Goal: Find specific page/section: Find specific page/section

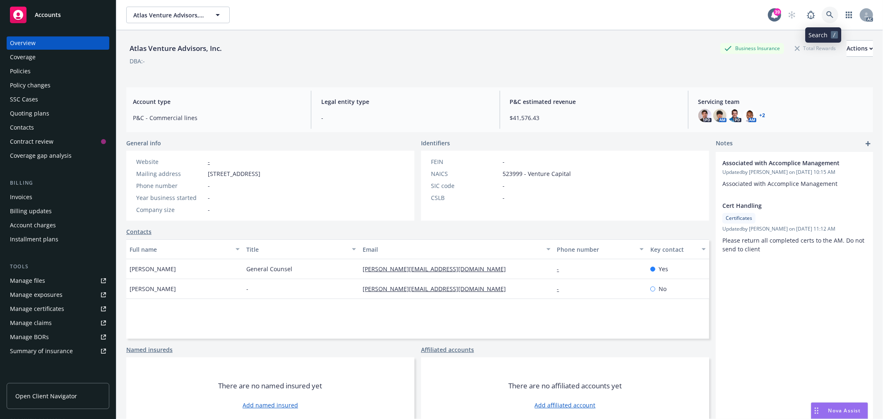
click at [821, 10] on link at bounding box center [829, 15] width 17 height 17
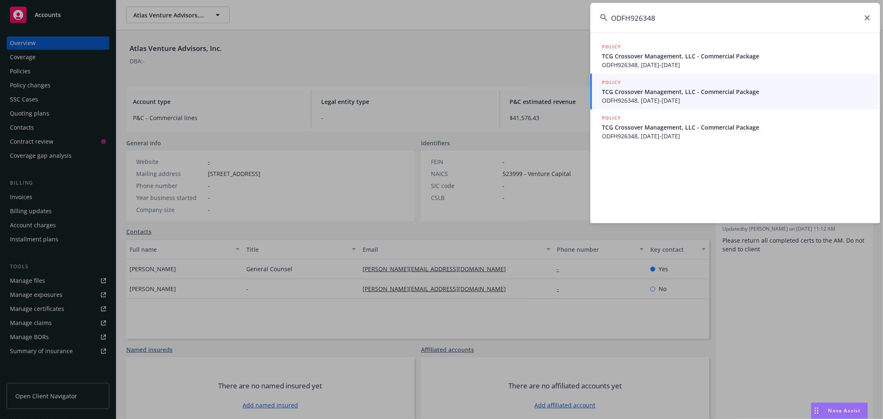
type input "ODFH926348"
click at [711, 97] on span "ODFH926348, [DATE]-[DATE]" at bounding box center [736, 100] width 268 height 9
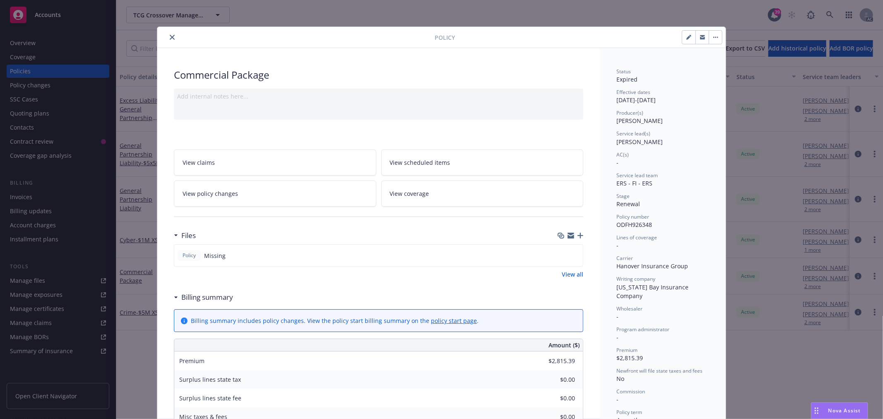
click at [170, 36] on icon "close" at bounding box center [172, 37] width 5 height 5
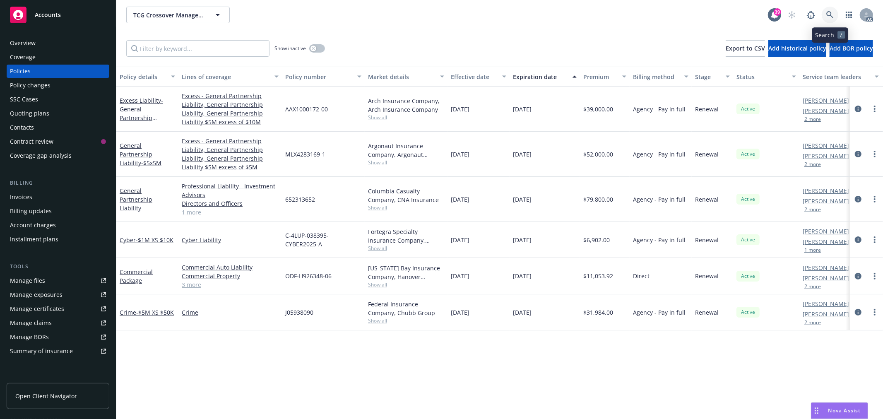
click at [824, 15] on link at bounding box center [829, 15] width 17 height 17
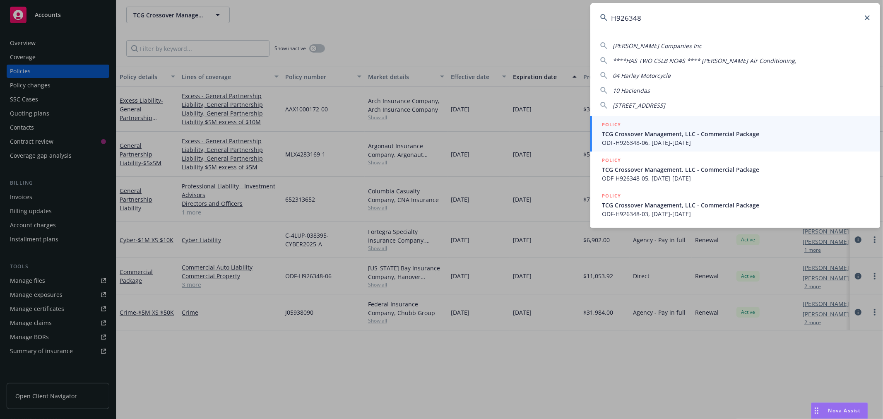
click at [609, 17] on input "H926348" at bounding box center [735, 18] width 290 height 30
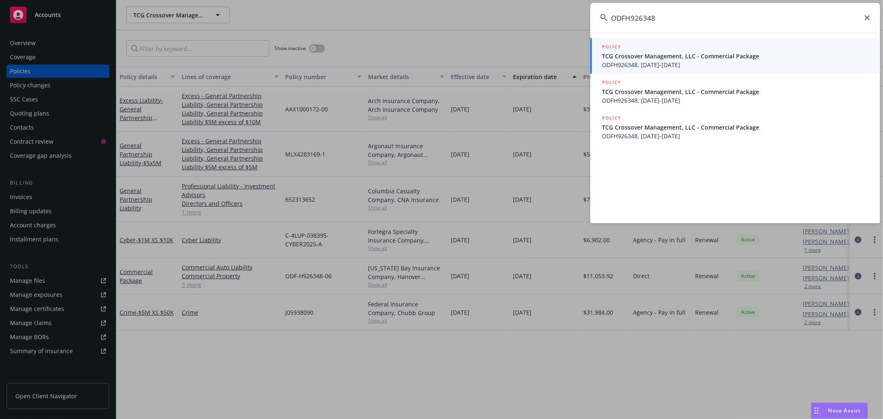
type input "ODFH926348"
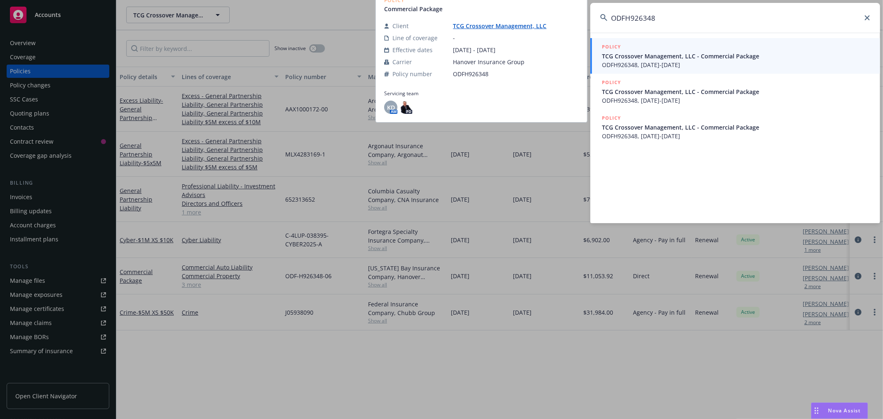
click at [658, 66] on span "ODFH926348, [DATE]-[DATE]" at bounding box center [736, 64] width 268 height 9
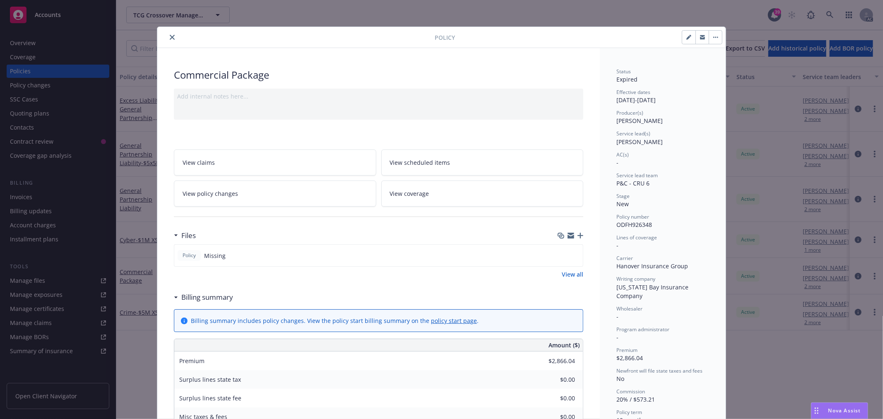
click at [170, 39] on icon "close" at bounding box center [172, 37] width 5 height 5
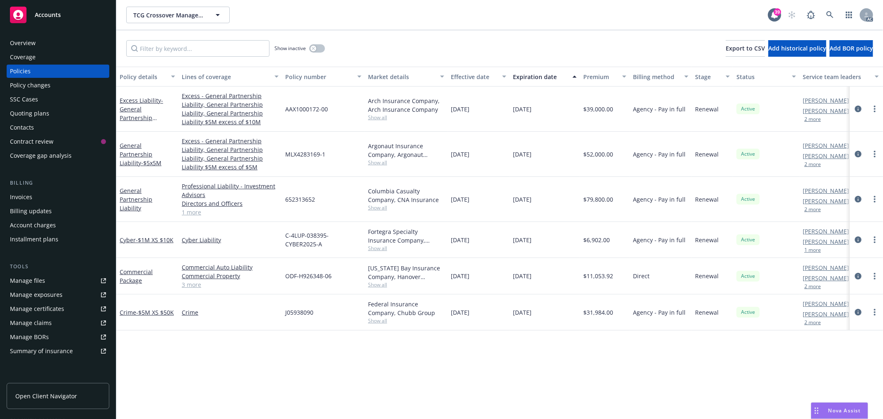
click at [187, 288] on link "3 more" at bounding box center [230, 284] width 97 height 9
